Goal: Task Accomplishment & Management: Complete application form

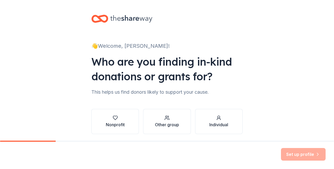
scroll to position [19, 0]
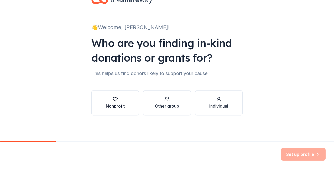
click at [113, 97] on icon "button" at bounding box center [115, 99] width 5 height 5
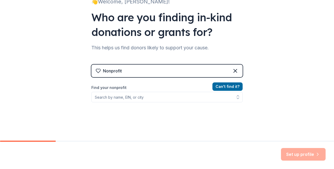
scroll to position [44, 0]
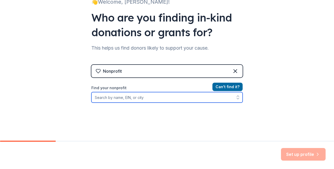
click at [156, 98] on input "Find your nonprofit" at bounding box center [166, 97] width 151 height 10
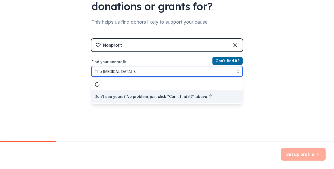
scroll to position [0, 0]
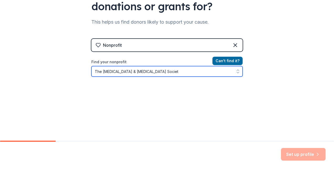
type input "The Leukemia & Lymphoma Society"
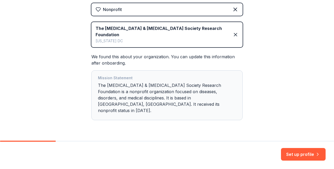
scroll to position [108, 0]
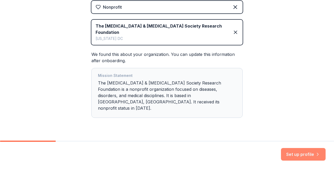
click at [309, 154] on button "Set up profile" at bounding box center [303, 154] width 45 height 13
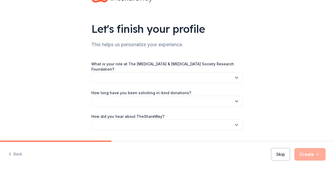
scroll to position [20, 0]
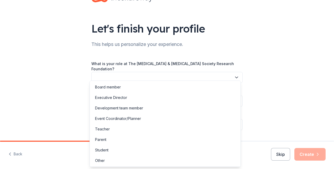
click at [216, 72] on button "button" at bounding box center [166, 77] width 151 height 11
click at [178, 52] on div "Let's finish your profile This helps us personalize your experience. What is yo…" at bounding box center [167, 68] width 168 height 176
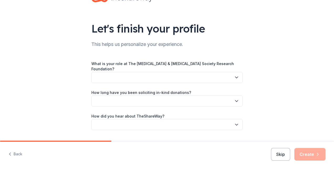
click at [162, 76] on button "button" at bounding box center [166, 77] width 151 height 11
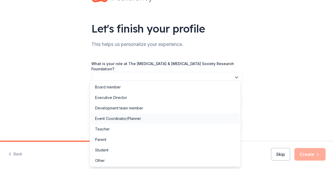
click at [149, 119] on div "Event Coordinator/Planner" at bounding box center [165, 118] width 148 height 10
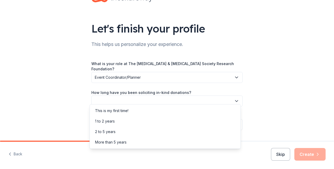
click at [166, 95] on button "button" at bounding box center [166, 100] width 151 height 11
click at [152, 112] on div "This is my first time!" at bounding box center [165, 110] width 148 height 10
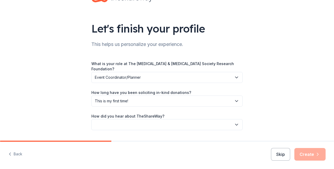
click at [152, 119] on button "button" at bounding box center [166, 124] width 151 height 11
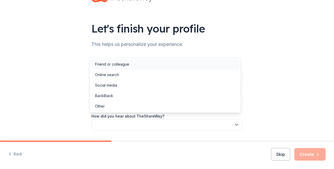
click at [162, 68] on div "Friend or colleague" at bounding box center [165, 64] width 148 height 10
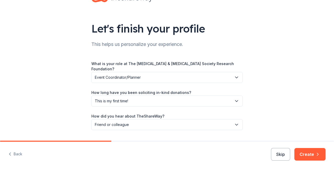
scroll to position [31, 0]
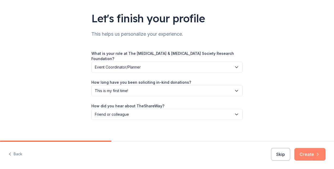
click at [311, 151] on button "Create" at bounding box center [309, 154] width 31 height 13
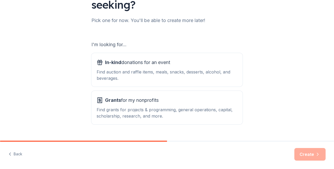
scroll to position [59, 0]
click at [172, 77] on div "Find auction and raffle items, meals, snacks, desserts, alcohol, and beverages." at bounding box center [167, 74] width 141 height 13
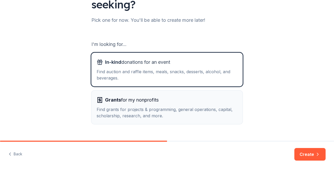
click at [170, 98] on div "Grants for my nonprofits" at bounding box center [167, 100] width 141 height 8
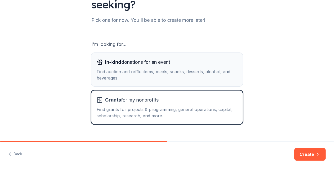
click at [192, 67] on div "In-kind donations for an event Find auction and raffle items, meals, snacks, de…" at bounding box center [167, 69] width 141 height 23
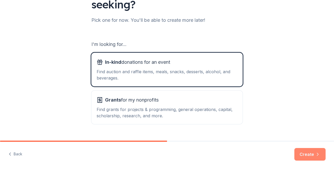
click at [303, 152] on button "Create" at bounding box center [309, 154] width 31 height 13
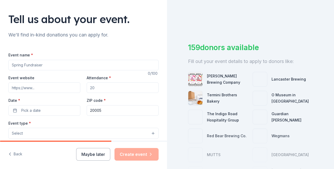
scroll to position [30, 0]
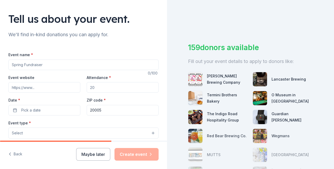
drag, startPoint x: 68, startPoint y: 64, endPoint x: -1, endPoint y: 58, distance: 69.5
click at [0, 58] on html "Tell us about your event. We'll find in-kind donations you can apply for. Event…" at bounding box center [167, 84] width 334 height 169
click at [45, 67] on input "Event name *" at bounding box center [83, 65] width 150 height 10
type input "Grand Finales"
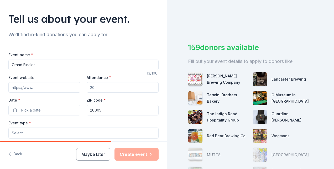
click at [52, 75] on div "Event website" at bounding box center [44, 83] width 72 height 19
click at [59, 86] on input "Event website" at bounding box center [44, 87] width 72 height 10
click at [69, 76] on div "Event website" at bounding box center [44, 83] width 72 height 19
click at [58, 88] on input "Event website" at bounding box center [44, 87] width 72 height 10
paste input "https://e.givesmart.com/s/:ag9jhWH80C8/e/HVF/"
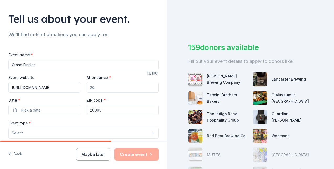
scroll to position [0, 23]
type input "https://e.givesmart.com/s/:ag9jhWH80C8/e/HVF/"
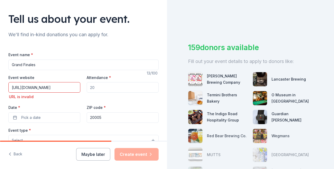
click at [60, 86] on input "https://e.givesmart.com/s/:ag9jhWH80C8/e/HVF/" at bounding box center [44, 87] width 72 height 10
click at [64, 76] on div "Event website URL is invalid" at bounding box center [44, 87] width 72 height 26
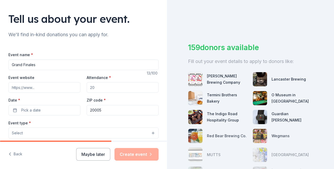
click at [123, 90] on input "Attendance *" at bounding box center [123, 87] width 72 height 10
type input "250"
click at [123, 100] on div "ZIP code * 20005" at bounding box center [123, 106] width 72 height 19
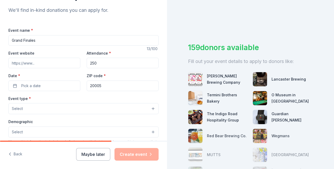
scroll to position [57, 0]
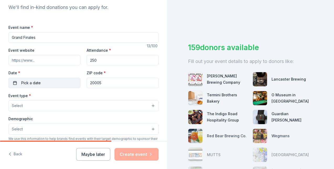
click at [54, 81] on button "Pick a date" at bounding box center [44, 83] width 72 height 10
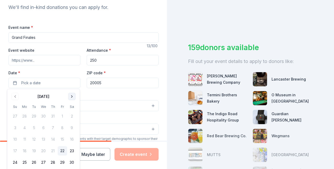
click at [71, 97] on button "Go to next month" at bounding box center [71, 96] width 7 height 7
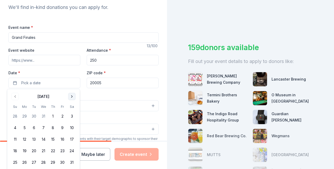
click at [71, 97] on button "Go to next month" at bounding box center [71, 96] width 7 height 7
click at [17, 100] on button "Go to previous month" at bounding box center [15, 96] width 7 height 7
click at [59, 136] on button "20" at bounding box center [62, 139] width 9 height 9
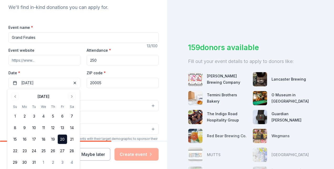
click at [100, 96] on div "Event type * Select" at bounding box center [83, 101] width 150 height 19
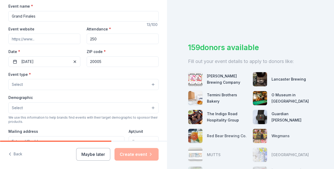
scroll to position [79, 0]
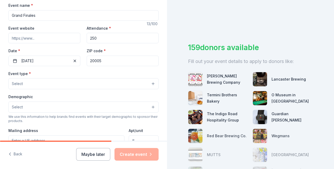
click at [72, 84] on button "Select" at bounding box center [83, 83] width 150 height 11
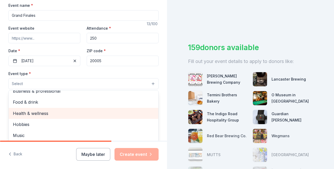
scroll to position [0, 0]
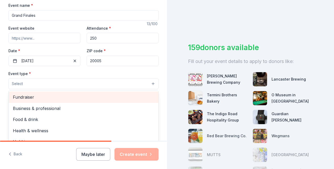
click at [75, 94] on span "Fundraiser" at bounding box center [83, 97] width 141 height 7
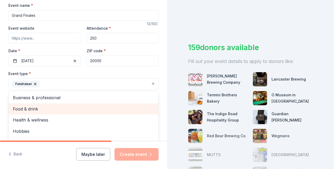
scroll to position [6, 0]
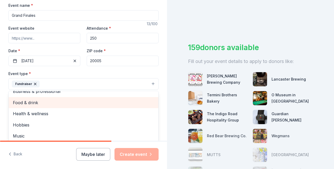
click at [73, 99] on span "Food & drink" at bounding box center [83, 102] width 141 height 7
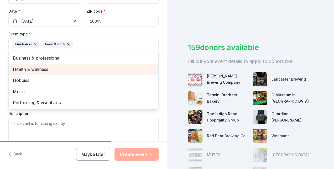
scroll to position [119, 0]
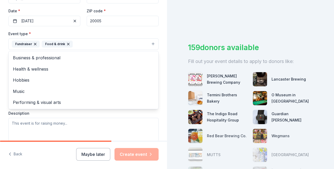
click at [72, 113] on div "Event type * Fundraiser Food & drink Business & professional Health & wellness …" at bounding box center [83, 85] width 150 height 111
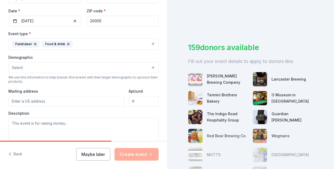
click at [87, 66] on button "Select" at bounding box center [83, 67] width 150 height 11
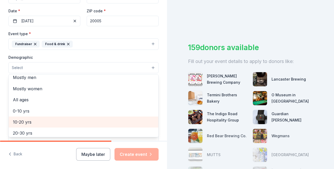
scroll to position [0, 0]
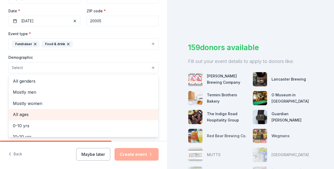
click at [62, 114] on span "All ages" at bounding box center [83, 114] width 141 height 7
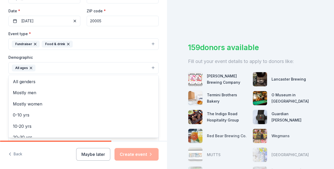
click at [106, 55] on div "Demographic All ages All genders Mostly men Mostly women 0-10 yrs 10-20 yrs 20-…" at bounding box center [83, 64] width 150 height 20
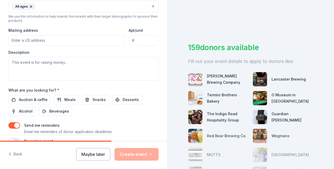
scroll to position [175, 0]
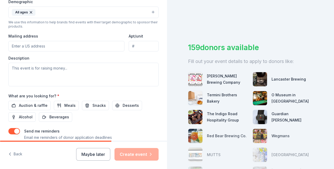
click at [79, 47] on input "Mailing address" at bounding box center [66, 46] width 116 height 10
type input "3158 N Verdugo Rd, Glendale CA 91208"
click at [94, 56] on div "Description" at bounding box center [83, 71] width 150 height 31
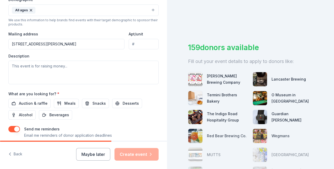
scroll to position [177, 0]
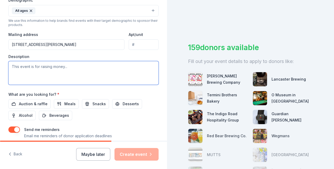
click at [58, 71] on textarea at bounding box center [83, 73] width 150 height 24
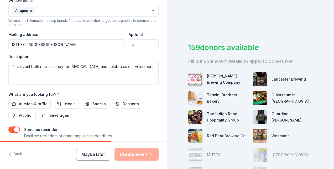
click at [16, 129] on button "button" at bounding box center [14, 129] width 12 height 6
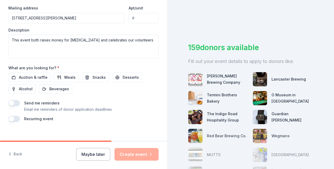
scroll to position [203, 0]
click at [18, 103] on button "button" at bounding box center [14, 103] width 12 height 6
click at [13, 100] on button "button" at bounding box center [14, 103] width 12 height 6
click at [33, 76] on span "Auction & raffle" at bounding box center [33, 77] width 29 height 6
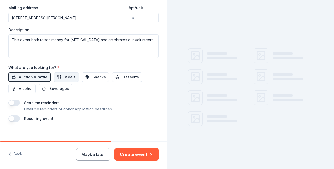
click at [70, 79] on button "Meals" at bounding box center [66, 76] width 25 height 9
click at [94, 79] on button "Snacks" at bounding box center [95, 76] width 27 height 9
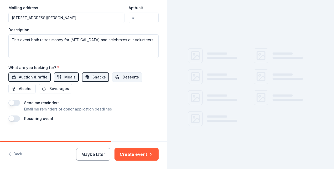
click at [125, 78] on span "Desserts" at bounding box center [130, 77] width 16 height 6
click at [52, 92] on div "Event name * Grand Finales 13 /100 Event website Attendance * 250 Date * 03/20/…" at bounding box center [83, -1] width 150 height 243
click at [50, 89] on span "Beverages" at bounding box center [59, 88] width 20 height 6
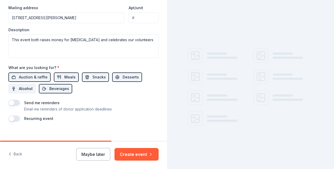
click at [18, 84] on button "Alcohol" at bounding box center [21, 88] width 27 height 9
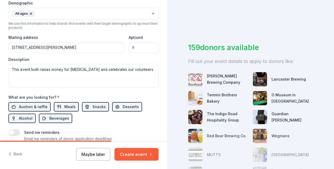
scroll to position [173, 0]
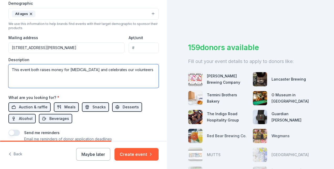
click at [142, 69] on textarea "This event both raises money for cancer and celebrates our volunteers" at bounding box center [83, 76] width 150 height 24
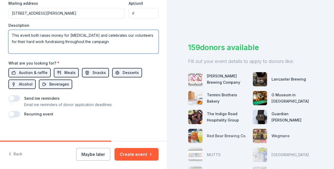
scroll to position [208, 0]
type textarea "This event both raises money for [MEDICAL_DATA] and celebrates our volunteers f…"
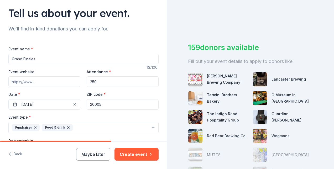
scroll to position [43, 0]
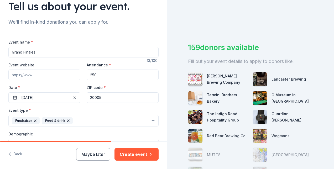
click at [114, 98] on input "20005" at bounding box center [123, 97] width 72 height 10
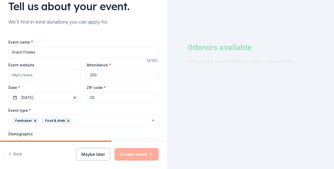
type input "2"
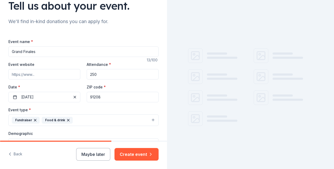
type input "91208"
click at [142, 83] on div "Event website Attendance * 250 Date * 03/20/2026 ZIP code * 91208" at bounding box center [83, 81] width 150 height 41
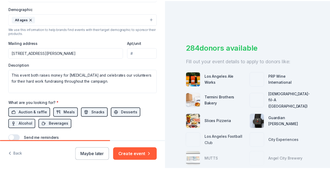
scroll to position [208, 0]
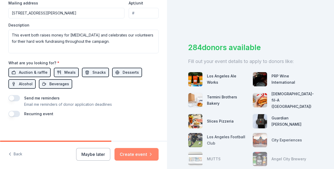
click at [139, 153] on button "Create event" at bounding box center [136, 154] width 44 height 13
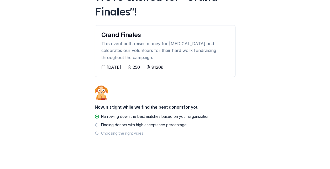
scroll to position [46, 0]
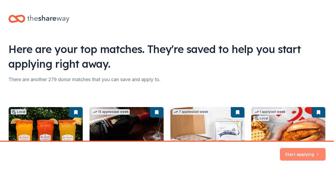
click at [294, 152] on button "Start applying" at bounding box center [303, 151] width 46 height 13
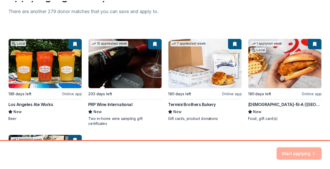
scroll to position [70, 0]
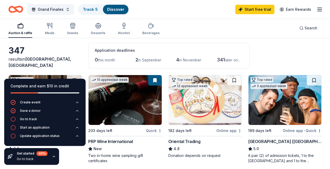
scroll to position [21, 0]
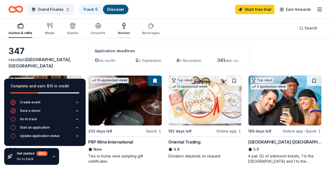
click at [123, 30] on div "Alcohol" at bounding box center [124, 29] width 12 height 13
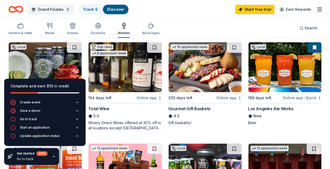
scroll to position [55, 0]
click at [129, 115] on div "5.0" at bounding box center [124, 116] width 73 height 6
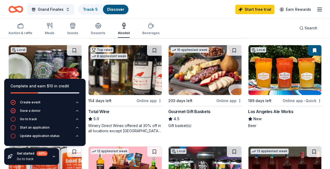
scroll to position [51, 0]
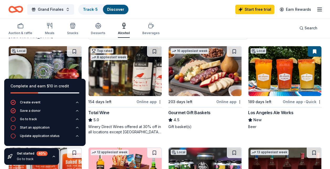
click at [277, 85] on img at bounding box center [284, 71] width 73 height 50
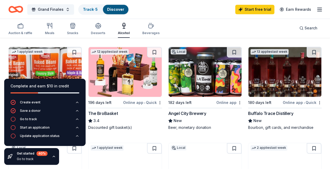
scroll to position [147, 0]
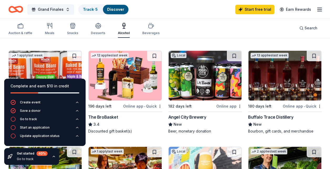
click at [198, 76] on img at bounding box center [204, 76] width 73 height 50
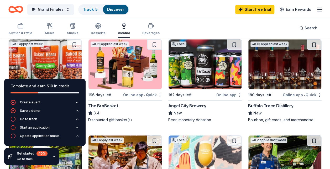
scroll to position [158, 0]
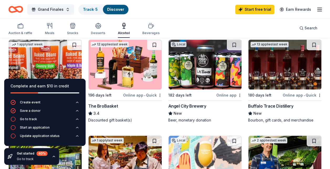
click at [285, 77] on img at bounding box center [284, 65] width 73 height 50
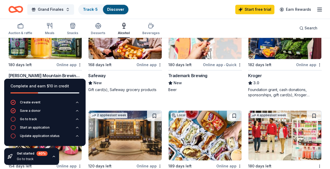
scroll to position [283, 0]
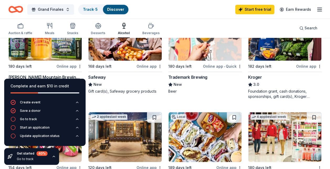
click at [46, 50] on img at bounding box center [45, 36] width 73 height 50
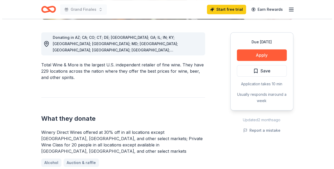
scroll to position [134, 0]
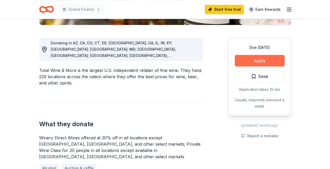
click at [244, 59] on button "Apply" at bounding box center [259, 61] width 50 height 12
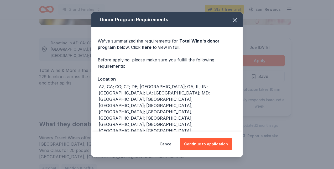
scroll to position [20, 0]
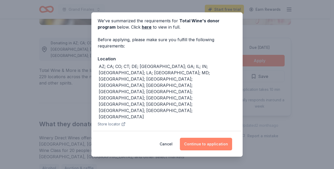
click at [203, 143] on button "Continue to application" at bounding box center [206, 144] width 52 height 13
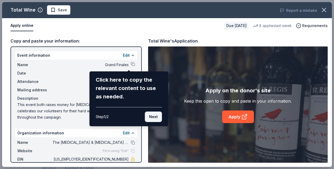
click at [156, 119] on button "Next" at bounding box center [153, 116] width 17 height 10
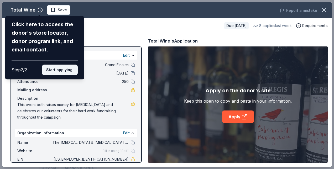
click at [69, 71] on button "Start applying!" at bounding box center [60, 70] width 36 height 10
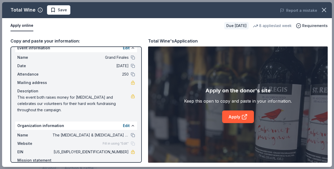
scroll to position [0, 0]
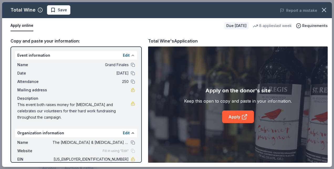
click at [131, 56] on button at bounding box center [133, 55] width 4 height 4
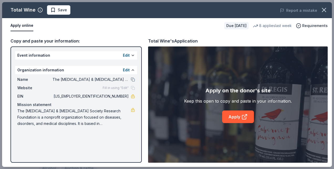
click at [130, 69] on div "Edit" at bounding box center [129, 70] width 12 height 6
click at [133, 68] on button at bounding box center [133, 70] width 4 height 4
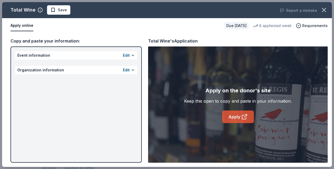
click at [237, 117] on link "Apply" at bounding box center [238, 116] width 32 height 13
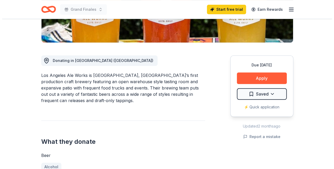
scroll to position [117, 0]
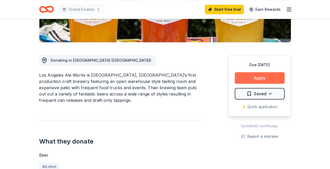
click at [243, 80] on button "Apply" at bounding box center [259, 78] width 50 height 12
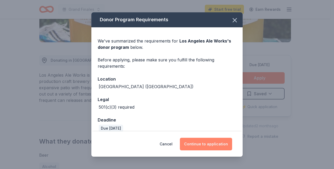
click at [205, 138] on button "Continue to application" at bounding box center [206, 144] width 52 height 13
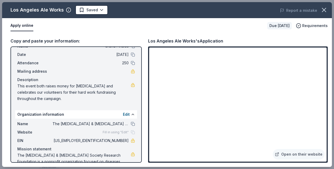
scroll to position [19, 0]
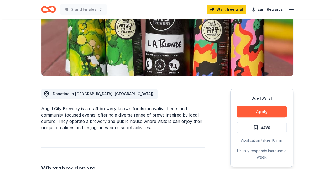
scroll to position [102, 0]
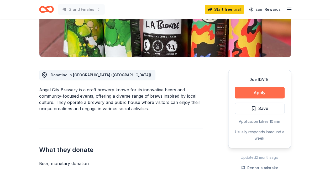
click at [247, 91] on button "Apply" at bounding box center [259, 93] width 50 height 12
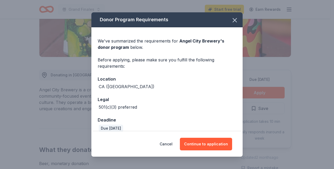
scroll to position [7, 0]
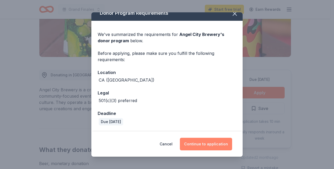
click at [197, 143] on button "Continue to application" at bounding box center [206, 144] width 52 height 13
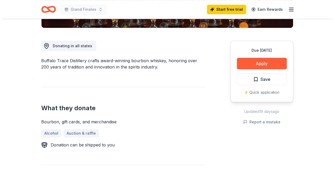
scroll to position [126, 0]
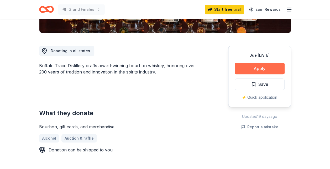
click at [247, 66] on button "Apply" at bounding box center [259, 69] width 50 height 12
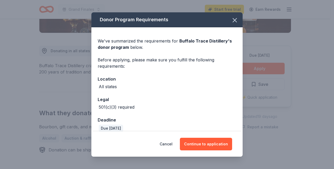
scroll to position [7, 0]
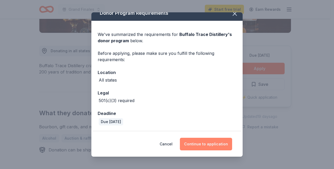
click at [201, 141] on button "Continue to application" at bounding box center [206, 144] width 52 height 13
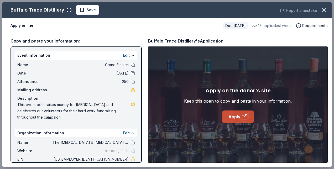
click at [233, 117] on link "Apply" at bounding box center [238, 116] width 32 height 13
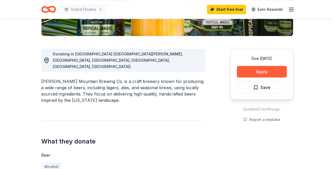
scroll to position [122, 0]
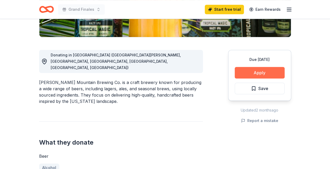
click at [249, 72] on button "Apply" at bounding box center [259, 73] width 50 height 12
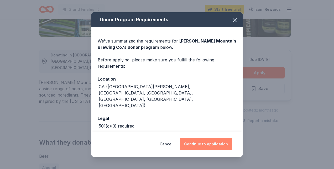
click at [220, 140] on button "Continue to application" at bounding box center [206, 144] width 52 height 13
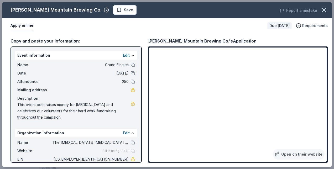
click at [239, 32] on div "Apply online Due [DATE] Requirements" at bounding box center [166, 25] width 329 height 15
drag, startPoint x: 144, startPoint y: 38, endPoint x: 245, endPoint y: 43, distance: 100.9
click at [245, 43] on div "Copy and paste your information: Event information Edit Name Grand Finales Date…" at bounding box center [166, 99] width 329 height 133
click at [214, 39] on div "[PERSON_NAME] Mountain Brewing Co.'s Application" at bounding box center [202, 41] width 108 height 7
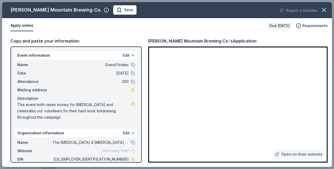
click at [214, 40] on div "[PERSON_NAME] Mountain Brewing Co.'s Application" at bounding box center [202, 41] width 108 height 7
drag, startPoint x: 10, startPoint y: 9, endPoint x: 63, endPoint y: 13, distance: 53.6
click at [63, 13] on div "[PERSON_NAME] Mountain Brewing Co. Save" at bounding box center [101, 9] width 198 height 9
